Goal: Task Accomplishment & Management: Manage account settings

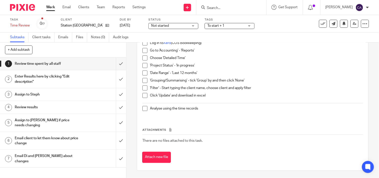
scroll to position [16, 0]
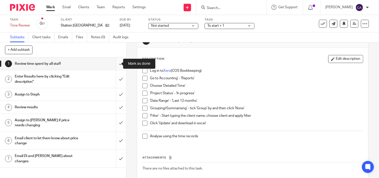
click at [115, 63] on input "submit" at bounding box center [63, 64] width 126 height 13
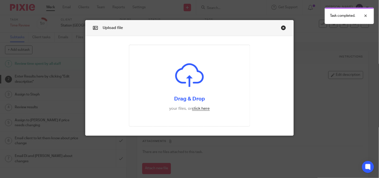
scroll to position [11, 0]
click at [200, 107] on input "file" at bounding box center [189, 85] width 121 height 81
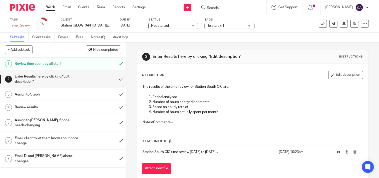
scroll to position [11, 0]
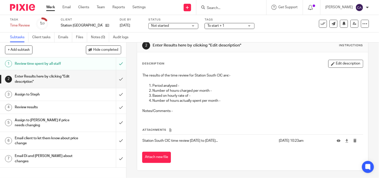
click at [196, 85] on p "Period analysed -" at bounding box center [258, 85] width 211 height 5
click at [351, 63] on button "Edit description" at bounding box center [346, 64] width 35 height 8
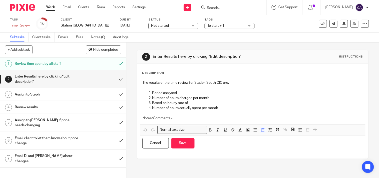
scroll to position [0, 0]
click at [191, 89] on p at bounding box center [253, 87] width 221 height 5
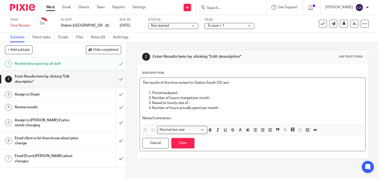
click at [191, 91] on p "Period analysed -" at bounding box center [258, 93] width 211 height 5
click at [213, 100] on p "Number of hours charged per month -" at bounding box center [258, 98] width 211 height 5
click at [206, 103] on p "Based on hourly rate of -" at bounding box center [258, 103] width 211 height 5
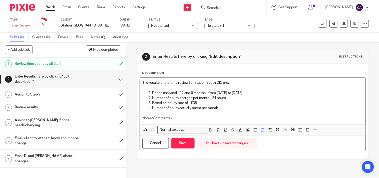
click at [229, 109] on p "Number of hours actually spent per month -" at bounding box center [258, 108] width 211 height 5
click at [182, 144] on button "Save" at bounding box center [183, 143] width 23 height 11
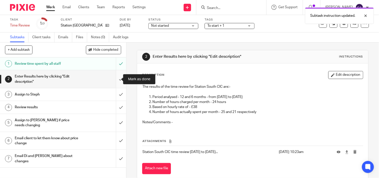
click at [118, 76] on input "submit" at bounding box center [63, 79] width 126 height 18
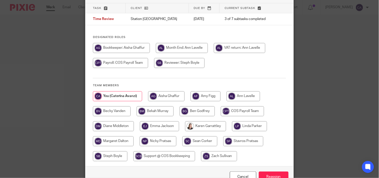
scroll to position [56, 0]
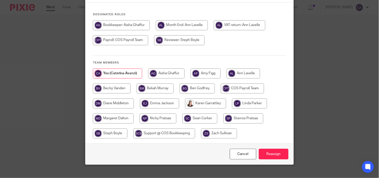
click at [111, 135] on input "radio" at bounding box center [110, 134] width 35 height 10
radio input "true"
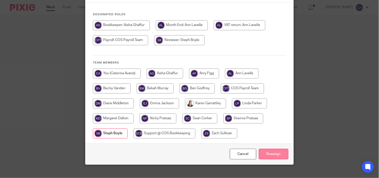
click at [275, 151] on input "Reassign" at bounding box center [274, 154] width 30 height 11
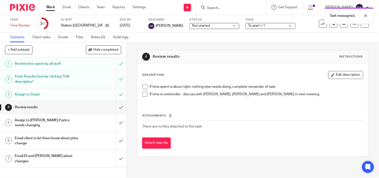
click at [52, 7] on link "Work" at bounding box center [50, 7] width 9 height 5
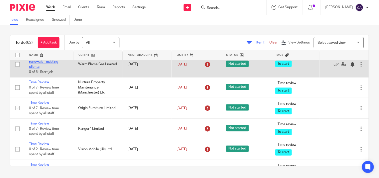
scroll to position [806, 0]
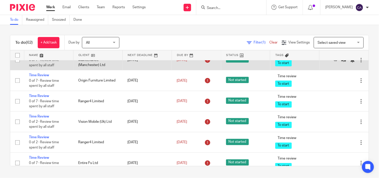
click at [36, 70] on td "Time Review 0 of 7 · Review time spent by all staff" at bounding box center [48, 60] width 49 height 21
click at [37, 57] on link "Time Review" at bounding box center [39, 55] width 20 height 4
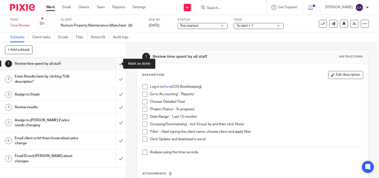
click at [114, 63] on input "submit" at bounding box center [63, 64] width 126 height 13
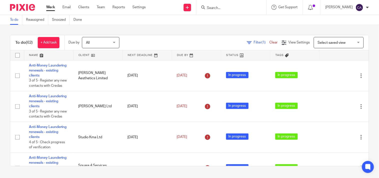
click at [237, 6] on input "Search" at bounding box center [229, 8] width 45 height 5
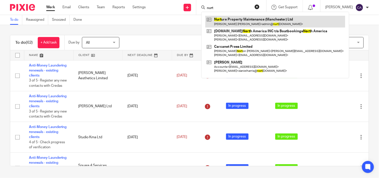
type input "nurt"
click at [228, 21] on link at bounding box center [276, 22] width 140 height 12
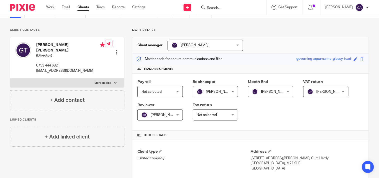
scroll to position [139, 0]
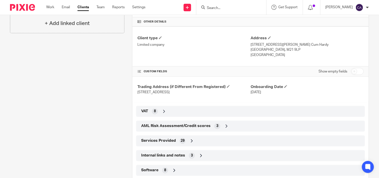
click at [358, 72] on input "checkbox" at bounding box center [357, 71] width 13 height 7
checkbox input "true"
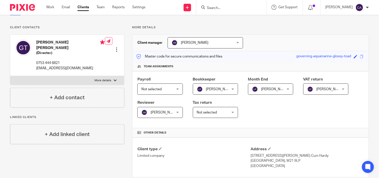
scroll to position [0, 0]
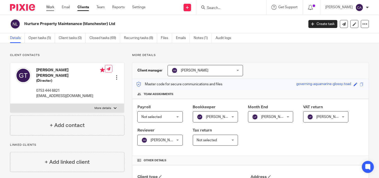
click at [53, 7] on link "Work" at bounding box center [50, 7] width 8 height 5
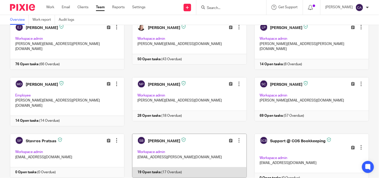
scroll to position [225, 0]
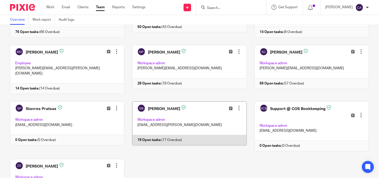
click at [149, 102] on link at bounding box center [186, 127] width 122 height 50
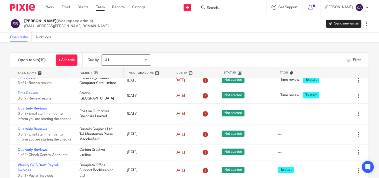
scroll to position [222, 0]
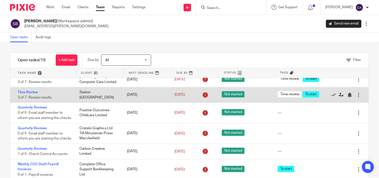
click at [89, 103] on div "Station South CIC" at bounding box center [99, 94] width 48 height 15
click at [31, 94] on link "Time Review" at bounding box center [28, 93] width 20 height 4
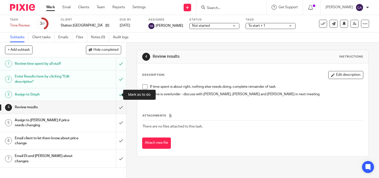
click at [87, 81] on div "Enter Results here by clicking "Edit description"" at bounding box center [63, 79] width 96 height 13
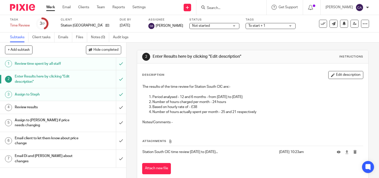
click at [235, 102] on p "Number of hours charged per month - 24 hours" at bounding box center [258, 102] width 211 height 5
click at [341, 76] on button "Edit description" at bounding box center [346, 75] width 35 height 8
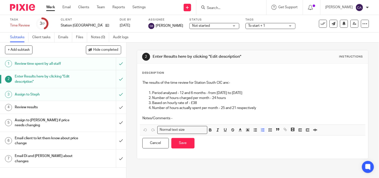
click at [237, 99] on p "Number of hours charged per month - 24 hours" at bounding box center [258, 98] width 211 height 5
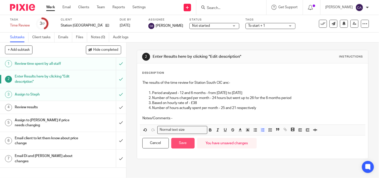
click at [184, 143] on button "Save" at bounding box center [183, 143] width 23 height 11
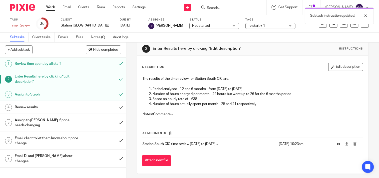
scroll to position [11, 0]
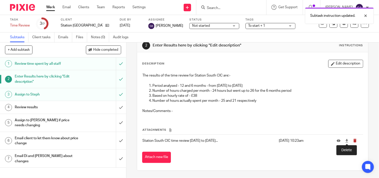
click at [354, 141] on icon "submit" at bounding box center [356, 141] width 4 height 4
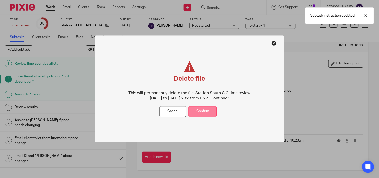
click at [211, 113] on button "Confirm" at bounding box center [203, 111] width 28 height 11
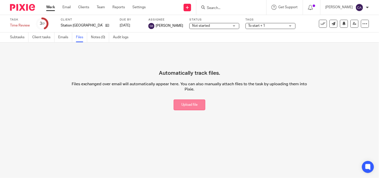
click at [188, 106] on button "Upload file" at bounding box center [190, 105] width 32 height 11
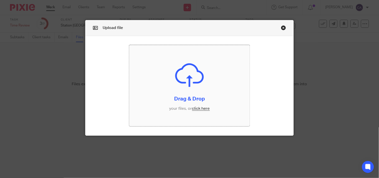
click at [196, 108] on input "file" at bounding box center [189, 85] width 121 height 81
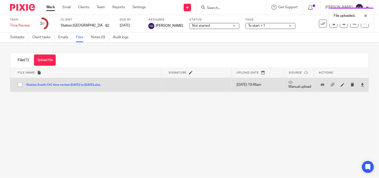
click at [51, 85] on button "Station South CIC time review [DATE] to [DATE].xlsx" at bounding box center [65, 85] width 78 height 4
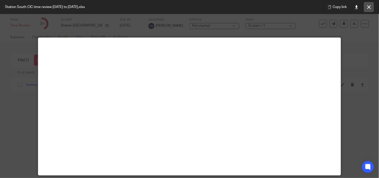
click at [369, 6] on icon at bounding box center [370, 7] width 4 height 4
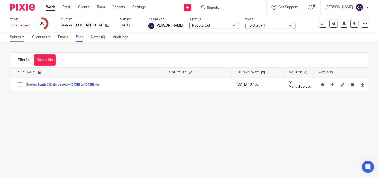
click at [13, 36] on link "Subtasks" at bounding box center [19, 38] width 19 height 10
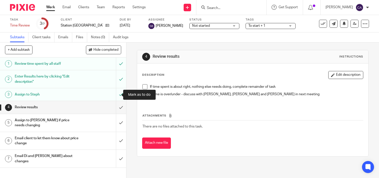
click at [60, 80] on h1 "Enter Results here by clicking "Edit description"" at bounding box center [47, 79] width 64 height 13
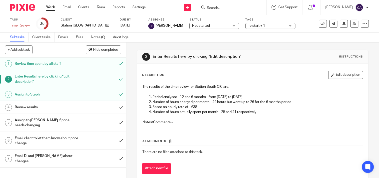
scroll to position [11, 0]
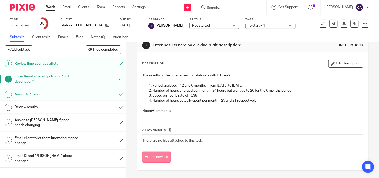
click at [150, 158] on button "Attach new file" at bounding box center [156, 157] width 29 height 11
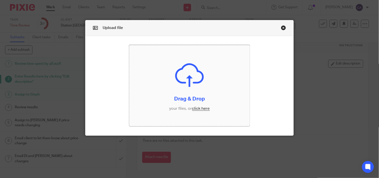
click at [197, 106] on input "file" at bounding box center [189, 85] width 121 height 81
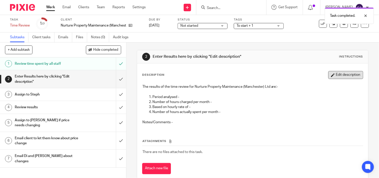
click at [339, 75] on button "Edit description" at bounding box center [346, 75] width 35 height 8
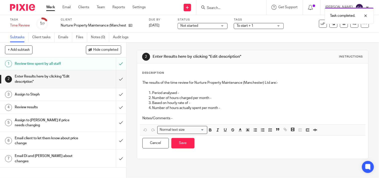
click at [201, 94] on p "Period analysed -" at bounding box center [258, 93] width 211 height 5
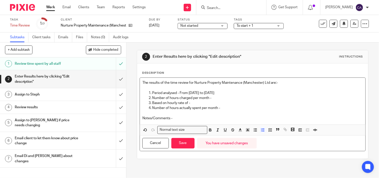
click at [213, 99] on p "Number of hours charged per month -" at bounding box center [258, 98] width 211 height 5
click at [196, 103] on p "Based on hourly rate of -" at bounding box center [258, 103] width 211 height 5
click at [229, 107] on p "Number of hours actually spent per month -" at bounding box center [258, 108] width 211 height 5
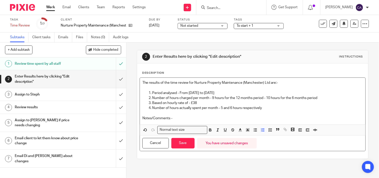
click at [191, 121] on p "Notes/Comments -" at bounding box center [253, 118] width 221 height 5
click at [197, 121] on div "The results of the time review for Nurture Property Maintenance (Manchester) Lt…" at bounding box center [253, 101] width 226 height 47
click at [198, 117] on p "Notes/Comments - It looks like we" at bounding box center [253, 118] width 221 height 5
click at [184, 145] on button "Save" at bounding box center [183, 143] width 23 height 11
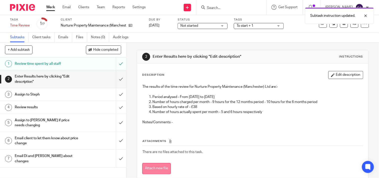
click at [157, 166] on button "Attach new file" at bounding box center [156, 168] width 29 height 11
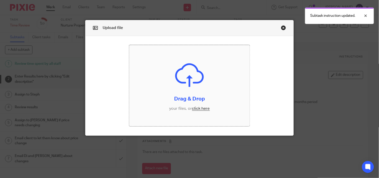
click at [203, 109] on input "file" at bounding box center [189, 85] width 121 height 81
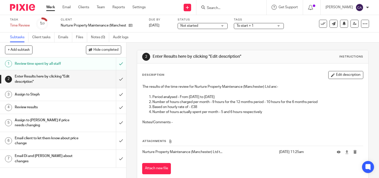
click at [89, 79] on div "Enter Results here by clicking "Edit description"" at bounding box center [63, 79] width 96 height 13
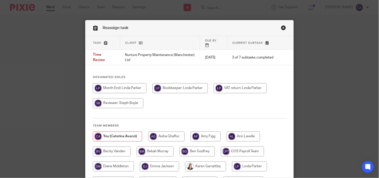
scroll to position [66, 0]
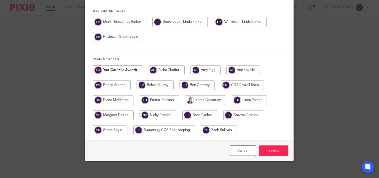
click at [109, 126] on input "radio" at bounding box center [110, 130] width 35 height 10
radio input "true"
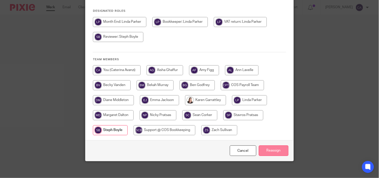
click at [276, 146] on input "Reassign" at bounding box center [274, 151] width 30 height 11
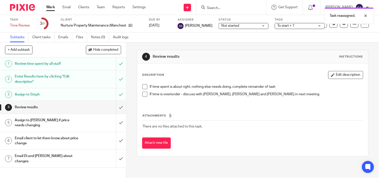
click at [50, 8] on link "Work" at bounding box center [50, 7] width 9 height 5
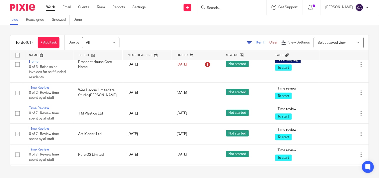
scroll to position [1084, 0]
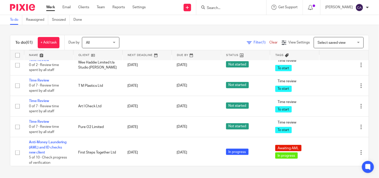
click at [41, 36] on link "Sales invoices - Prospect House Care Home" at bounding box center [46, 29] width 34 height 14
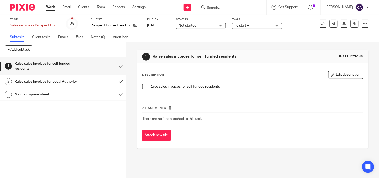
click at [51, 6] on link "Work" at bounding box center [50, 7] width 9 height 5
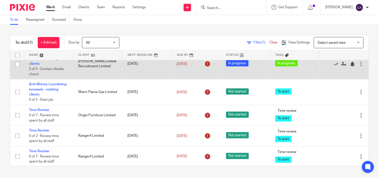
scroll to position [806, 0]
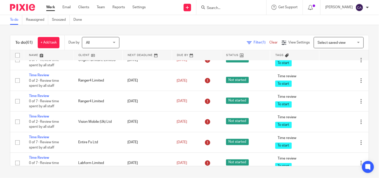
click at [41, 41] on link "Anti-Money Laundering renewals - existing clients" at bounding box center [48, 34] width 38 height 14
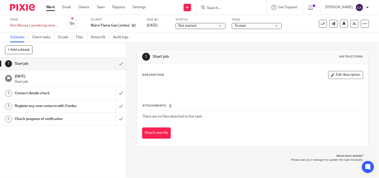
click at [185, 26] on span "Not started" at bounding box center [188, 26] width 18 height 4
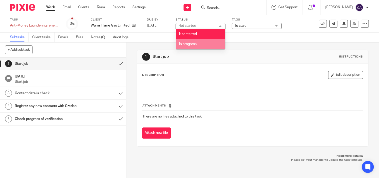
click at [186, 45] on span "In progress" at bounding box center [188, 44] width 18 height 4
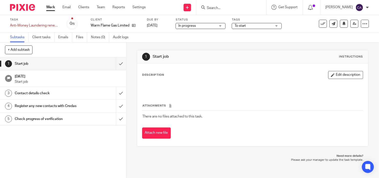
click at [251, 26] on span "To start" at bounding box center [254, 25] width 38 height 5
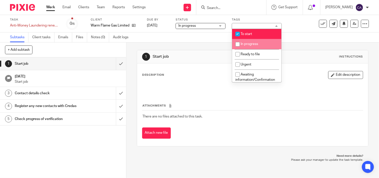
click at [243, 43] on li "In progress" at bounding box center [257, 44] width 50 height 10
checkbox input "true"
click at [243, 32] on li "To start" at bounding box center [257, 34] width 50 height 10
checkbox input "false"
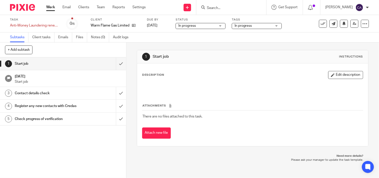
click at [293, 33] on div "Subtasks Client tasks Emails Files Notes (0) Audit logs" at bounding box center [189, 38] width 379 height 10
click at [116, 63] on input "submit" at bounding box center [63, 64] width 126 height 13
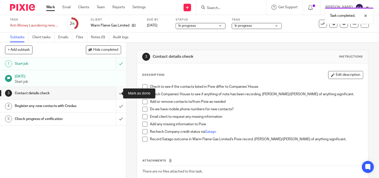
click at [115, 92] on input "submit" at bounding box center [63, 93] width 126 height 13
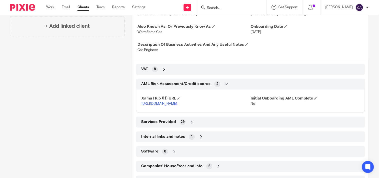
click at [225, 85] on icon at bounding box center [226, 84] width 5 height 5
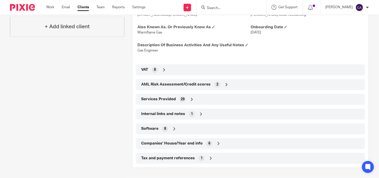
click at [225, 85] on icon at bounding box center [226, 84] width 5 height 5
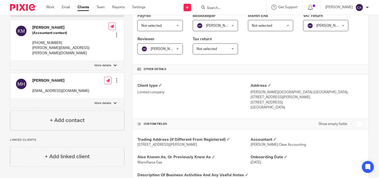
scroll to position [83, 0]
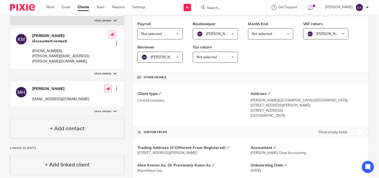
click at [359, 129] on input "checkbox" at bounding box center [357, 132] width 13 height 7
checkbox input "true"
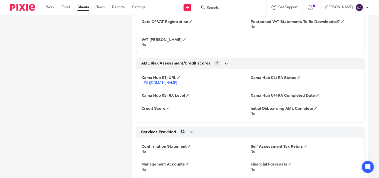
scroll to position [583, 0]
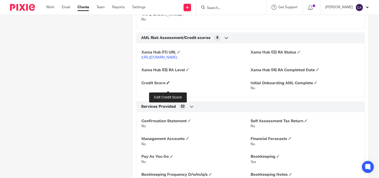
click at [168, 84] on span at bounding box center [168, 82] width 3 height 3
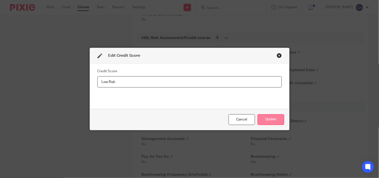
type input "Low Risk"
click at [276, 121] on button "Update" at bounding box center [271, 119] width 27 height 11
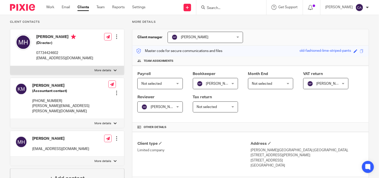
scroll to position [0, 0]
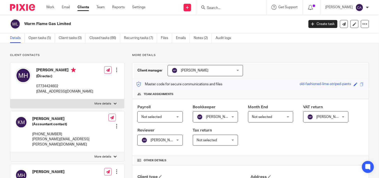
click at [225, 6] on input "Search" at bounding box center [229, 8] width 45 height 5
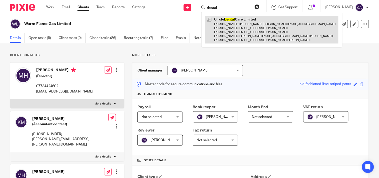
type input "dental"
click at [226, 31] on link at bounding box center [272, 30] width 133 height 28
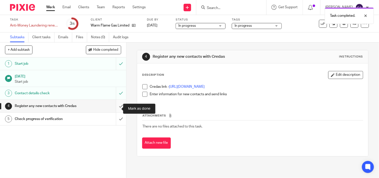
click at [115, 108] on input "submit" at bounding box center [63, 106] width 126 height 13
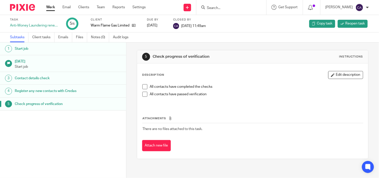
click at [46, 8] on div "Work Email Clients Team Reports Settings Work Email Clients Team Reports Settin…" at bounding box center [97, 7] width 112 height 15
click at [47, 8] on link "Work" at bounding box center [50, 7] width 9 height 5
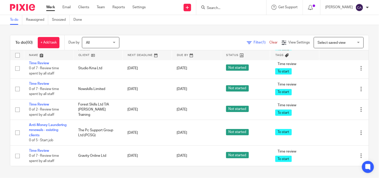
scroll to position [957, 0]
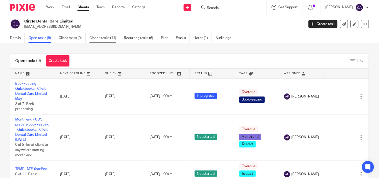
click at [98, 38] on link "Closed tasks (11)" at bounding box center [105, 38] width 31 height 10
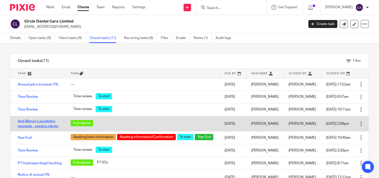
click at [26, 126] on link "Anti-Money Laundering renewals - existing clients" at bounding box center [38, 124] width 41 height 9
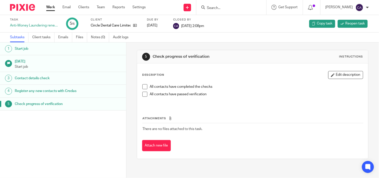
click at [94, 80] on div "Contact details check" at bounding box center [68, 79] width 107 height 8
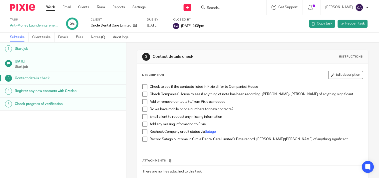
click at [98, 91] on div "Register any new contacts with Credas" at bounding box center [68, 91] width 107 height 8
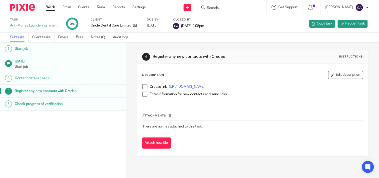
click at [103, 105] on div "Check progress of verification" at bounding box center [68, 104] width 107 height 8
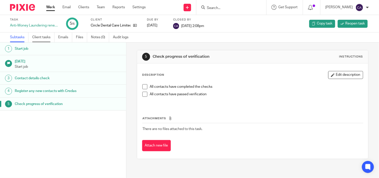
click at [46, 38] on link "Client tasks" at bounding box center [43, 38] width 22 height 10
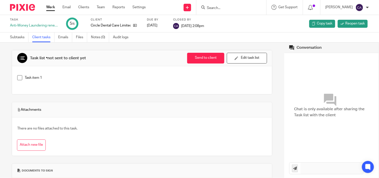
click at [233, 6] on input "Search" at bounding box center [229, 8] width 45 height 5
